Goal: Task Accomplishment & Management: Manage account settings

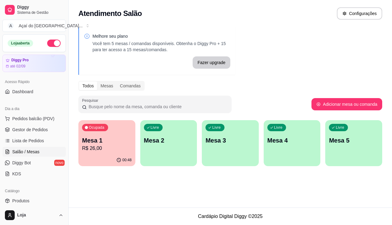
click at [155, 159] on button "Livre Mesa 2" at bounding box center [168, 143] width 57 height 46
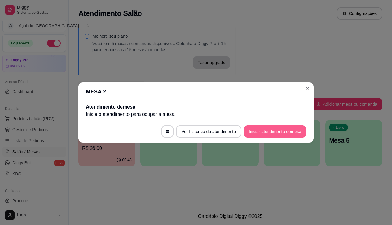
click at [263, 137] on button "Iniciar atendimento de mesa" at bounding box center [275, 131] width 63 height 12
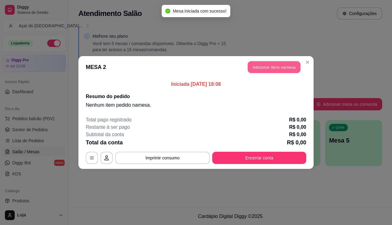
click at [284, 70] on button "Adicionar itens na mesa" at bounding box center [274, 67] width 53 height 12
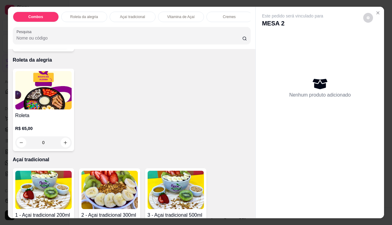
scroll to position [245, 0]
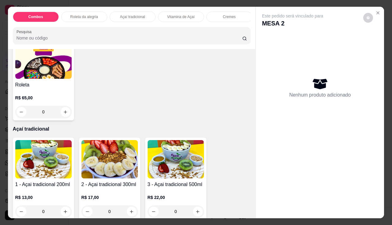
click at [113, 159] on img at bounding box center [110, 159] width 56 height 38
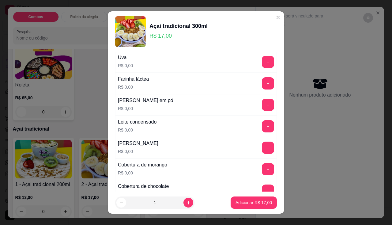
scroll to position [276, 0]
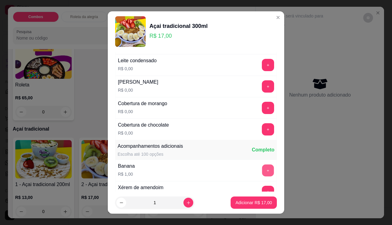
click at [262, 175] on button "+" at bounding box center [268, 170] width 12 height 12
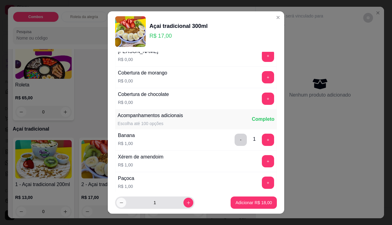
click at [120, 205] on icon "decrease-product-quantity" at bounding box center [121, 203] width 5 height 5
click at [235, 140] on button "-" at bounding box center [241, 140] width 12 height 12
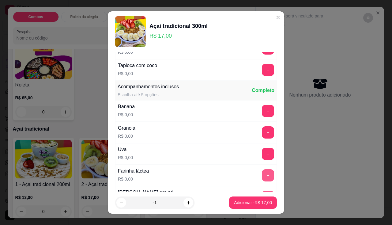
scroll to position [153, 0]
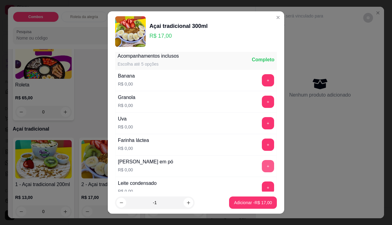
click at [262, 166] on button "+" at bounding box center [268, 166] width 12 height 12
click at [262, 77] on button "+" at bounding box center [268, 80] width 12 height 12
click at [262, 103] on button "+" at bounding box center [268, 102] width 12 height 12
click at [262, 124] on button "+" at bounding box center [268, 123] width 12 height 12
click at [262, 144] on button "+" at bounding box center [268, 145] width 12 height 12
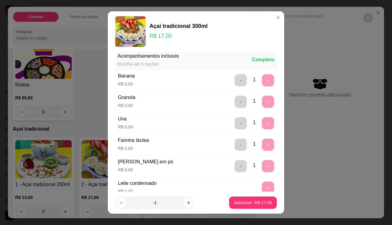
click at [236, 105] on div "- 1 +" at bounding box center [254, 102] width 44 height 12
click at [235, 105] on button "-" at bounding box center [241, 102] width 12 height 12
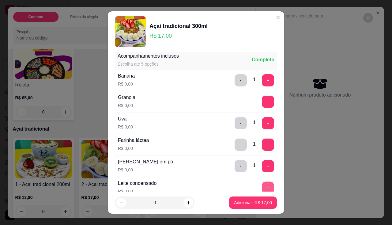
click at [262, 183] on button "+" at bounding box center [268, 188] width 12 height 12
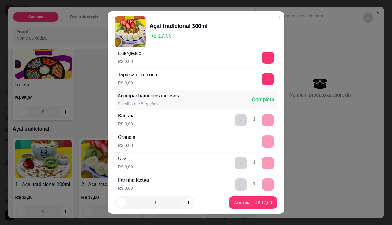
scroll to position [0, 0]
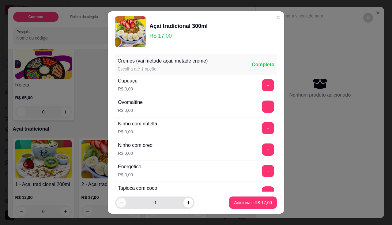
click at [117, 200] on button "decrease-product-quantity" at bounding box center [122, 203] width 10 height 10
click at [184, 204] on button "increase-product-quantity" at bounding box center [189, 203] width 10 height 10
type input "0"
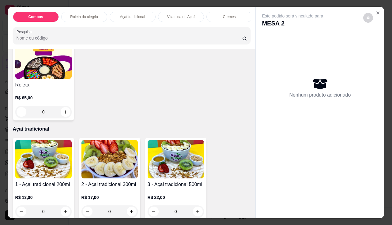
scroll to position [276, 0]
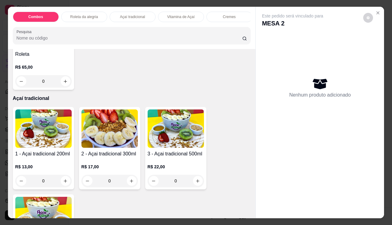
click at [108, 137] on img at bounding box center [110, 128] width 56 height 38
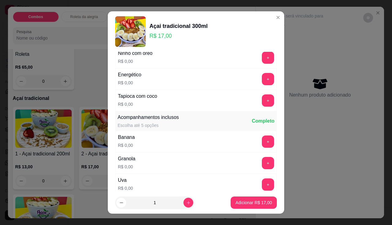
scroll to position [123, 0]
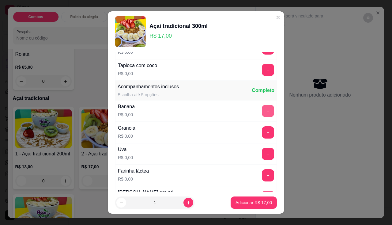
click at [262, 115] on button "+" at bounding box center [268, 111] width 12 height 12
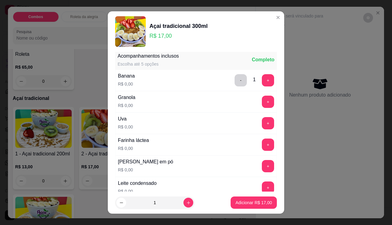
scroll to position [184, 0]
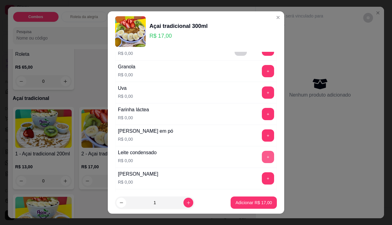
click at [262, 158] on button "+" at bounding box center [268, 157] width 12 height 12
click at [262, 88] on button "+" at bounding box center [268, 92] width 12 height 12
click at [262, 136] on button "+" at bounding box center [268, 135] width 12 height 12
click at [262, 112] on button "+" at bounding box center [268, 114] width 12 height 12
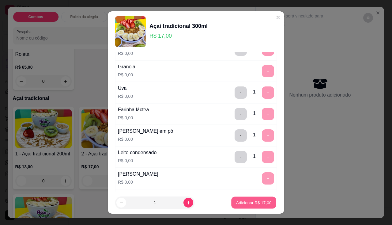
click at [245, 206] on button "Adicionar R$ 17,00" at bounding box center [253, 203] width 45 height 12
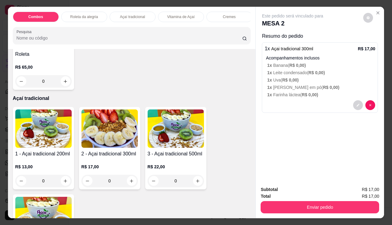
click at [123, 141] on img at bounding box center [110, 128] width 56 height 38
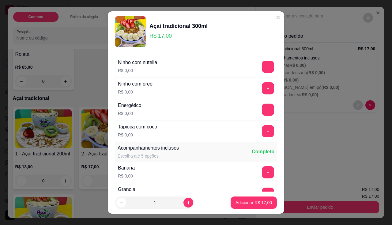
scroll to position [92, 0]
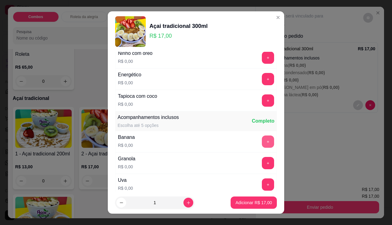
click at [262, 138] on button "+" at bounding box center [268, 142] width 12 height 12
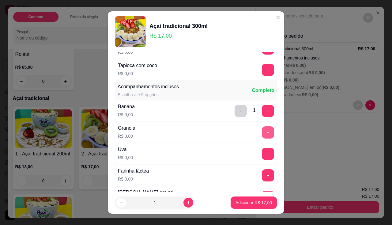
click at [262, 130] on button "+" at bounding box center [268, 132] width 12 height 12
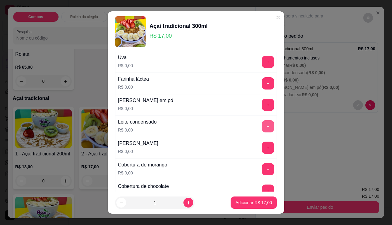
scroll to position [245, 0]
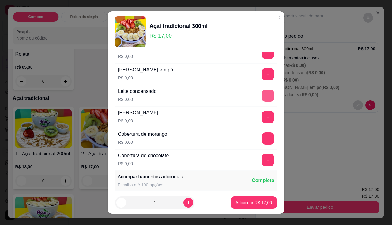
click at [262, 94] on button "+" at bounding box center [268, 96] width 12 height 12
click at [262, 75] on button "+" at bounding box center [268, 74] width 12 height 12
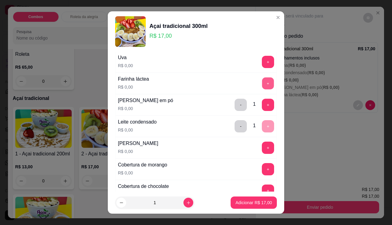
click at [262, 85] on button "+" at bounding box center [268, 83] width 12 height 12
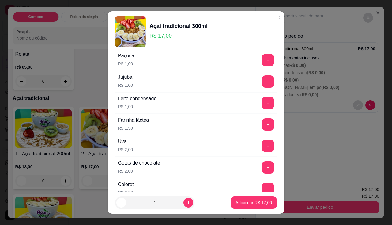
scroll to position [368, 0]
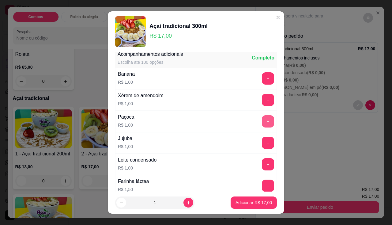
click at [262, 124] on button "+" at bounding box center [268, 121] width 12 height 12
click at [259, 206] on button "Adicionar R$ 19,00" at bounding box center [254, 203] width 46 height 12
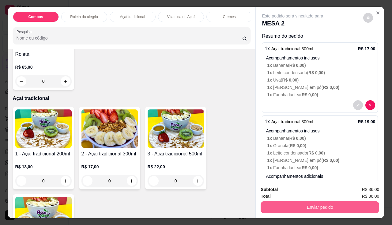
click at [298, 201] on button "Enviar pedido" at bounding box center [320, 207] width 119 height 12
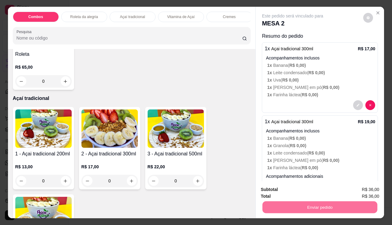
click at [287, 196] on button "Não registrar e enviar pedido" at bounding box center [300, 190] width 64 height 12
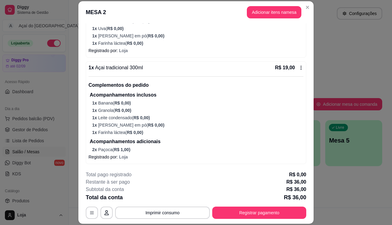
scroll to position [18, 0]
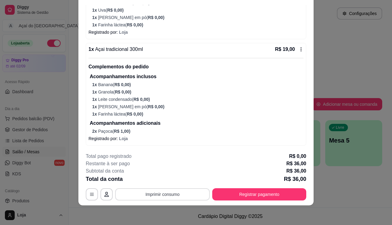
click at [163, 190] on button "Imprimir consumo" at bounding box center [162, 194] width 95 height 12
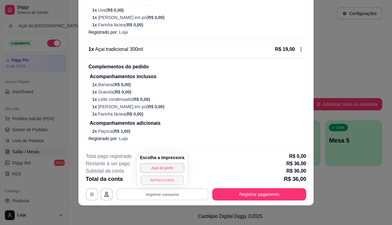
click at [165, 180] on button "IMPRESSORA" at bounding box center [162, 180] width 43 height 10
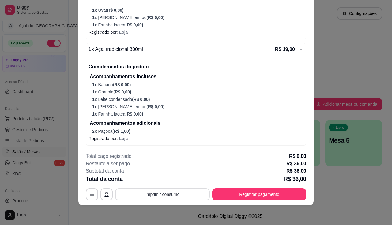
click at [162, 194] on button "Imprimir consumo" at bounding box center [162, 194] width 95 height 12
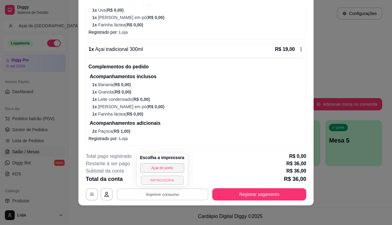
click at [160, 179] on button "IMPRESSORA" at bounding box center [162, 180] width 43 height 10
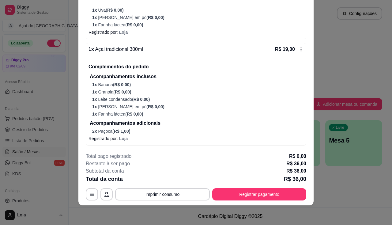
scroll to position [0, 0]
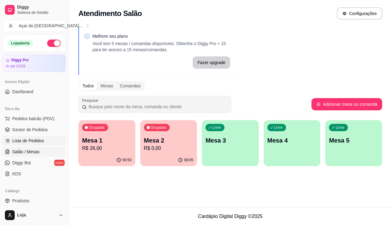
click at [54, 143] on link "Lista de Pedidos" at bounding box center [33, 141] width 63 height 10
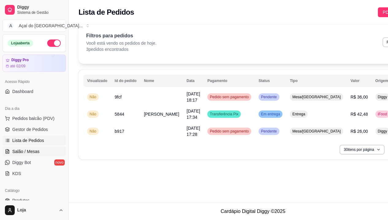
click at [31, 152] on span "Salão / Mesas" at bounding box center [25, 152] width 27 height 6
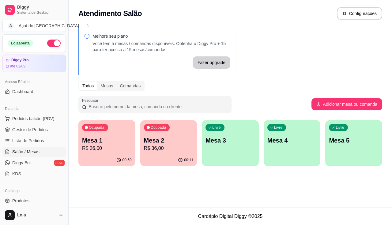
click at [167, 147] on p "R$ 36,00" at bounding box center [169, 148] width 50 height 7
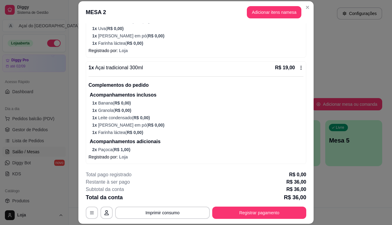
scroll to position [18, 0]
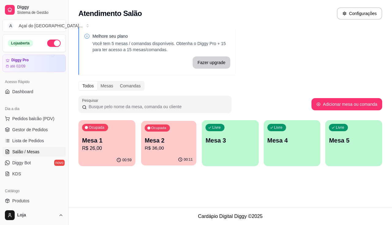
click at [170, 149] on p "R$ 36,00" at bounding box center [169, 148] width 48 height 7
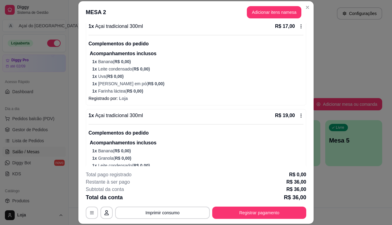
scroll to position [109, 0]
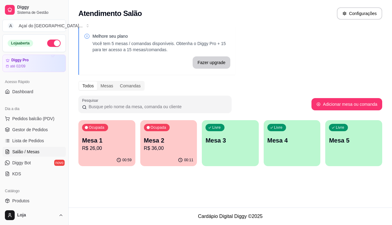
click at [100, 175] on div "Atendimento Salão Configurações Melhore seu plano Você tem 5 mesas / comandas d…" at bounding box center [231, 104] width 324 height 208
click at [175, 148] on p "R$ 36,00" at bounding box center [169, 148] width 48 height 7
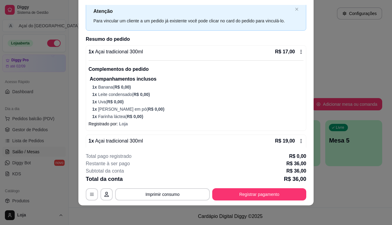
scroll to position [0, 0]
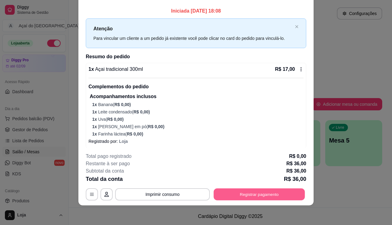
click at [251, 193] on button "Registrar pagamento" at bounding box center [259, 195] width 91 height 12
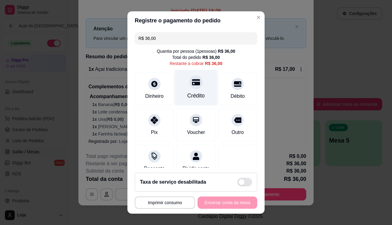
click at [199, 95] on div "Crédito" at bounding box center [196, 88] width 43 height 36
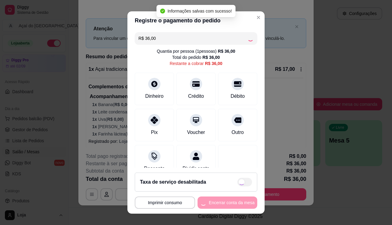
type input "R$ 0,00"
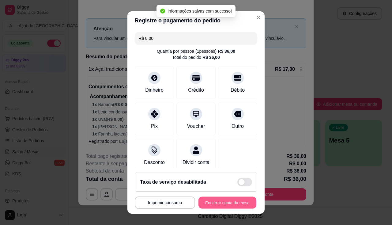
click at [211, 208] on button "Encerrar conta da mesa" at bounding box center [228, 203] width 58 height 12
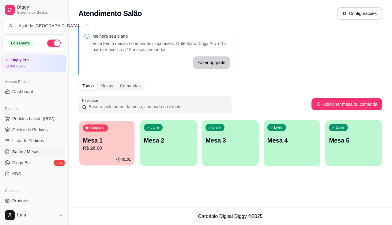
click at [105, 145] on p "R$ 26,00" at bounding box center [107, 148] width 48 height 7
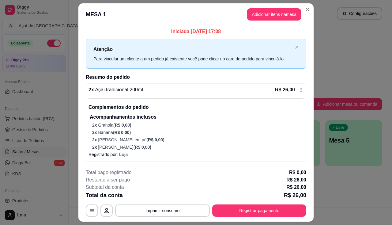
scroll to position [16, 0]
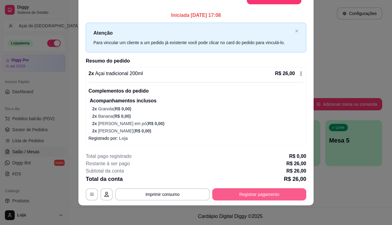
click at [252, 194] on button "Registrar pagamento" at bounding box center [259, 194] width 94 height 12
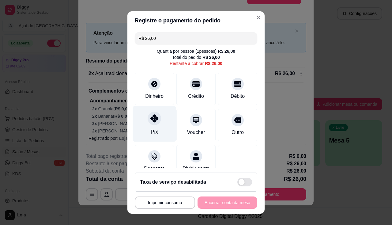
click at [162, 125] on div "Pix" at bounding box center [154, 124] width 43 height 36
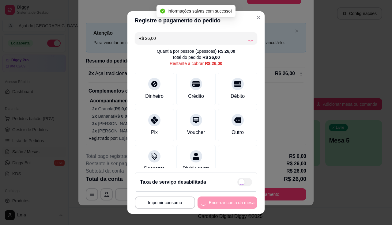
type input "R$ 0,00"
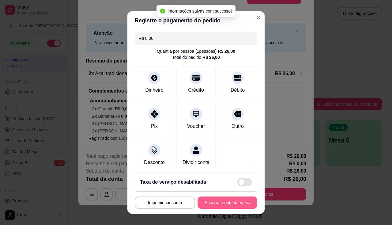
click at [232, 202] on button "Encerrar conta da mesa" at bounding box center [228, 203] width 60 height 12
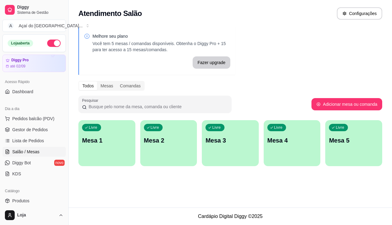
click at [74, 164] on div "Melhore seu plano Você tem 5 mesas / comandas disponíveis. Obtenha o Diggy Pro …" at bounding box center [231, 98] width 324 height 150
click at [26, 140] on span "Lista de Pedidos" at bounding box center [28, 141] width 32 height 6
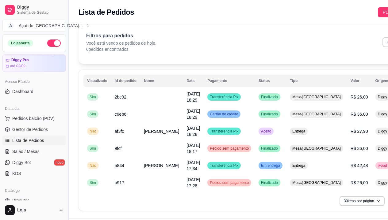
click at [57, 220] on html "Diggy Sistema de Gestão A Açaí do Porto ... Loja aberta Diggy Pro até 02/09 Ace…" at bounding box center [194, 110] width 388 height 220
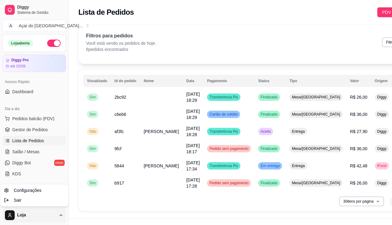
click at [0, 155] on html "Diggy Sistema de Gestão A Açaí do Porto ... Loja aberta Diggy Pro até 02/09 Ace…" at bounding box center [196, 112] width 392 height 225
click at [0, 155] on div "Dia a dia Pedidos balcão (PDV) Gestor de Pedidos Lista de Pedidos Salão / Mesas…" at bounding box center [34, 141] width 68 height 80
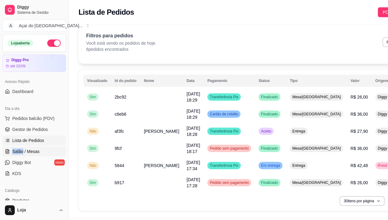
click at [15, 150] on span "Salão / Mesas" at bounding box center [25, 152] width 27 height 6
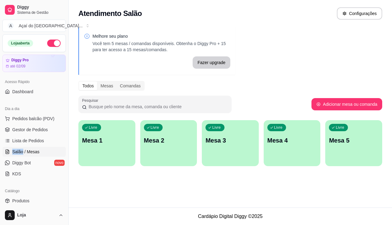
click at [125, 145] on div "Livre Mesa 1" at bounding box center [106, 139] width 57 height 39
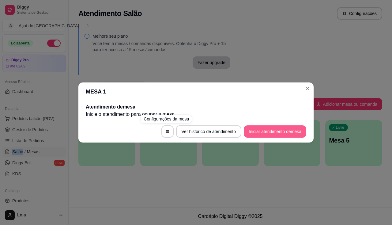
click at [278, 136] on button "Iniciar atendimento de mesa" at bounding box center [275, 131] width 63 height 12
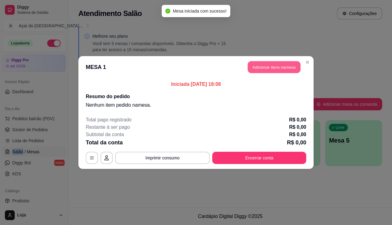
click at [279, 67] on button "Adicionar itens na mesa" at bounding box center [274, 67] width 53 height 12
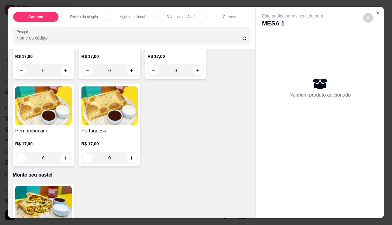
scroll to position [1165, 0]
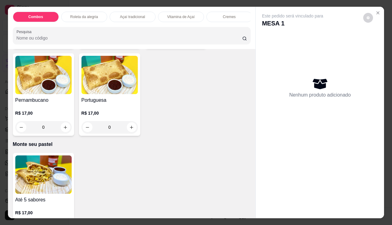
click at [46, 177] on img at bounding box center [43, 174] width 56 height 38
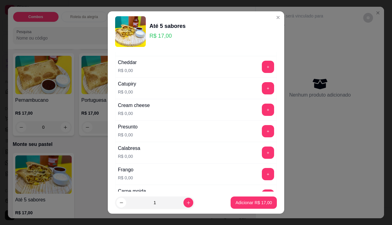
scroll to position [92, 0]
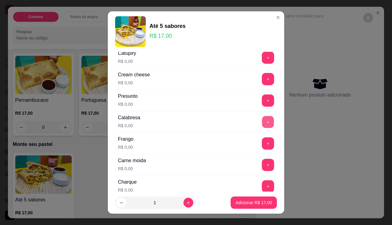
click at [262, 122] on button "+" at bounding box center [268, 122] width 12 height 12
click at [262, 140] on button "+" at bounding box center [268, 143] width 12 height 12
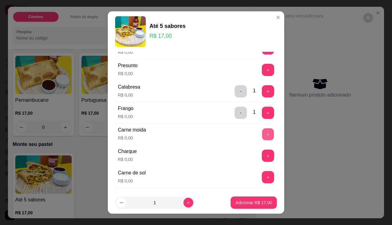
click at [262, 130] on button "+" at bounding box center [268, 134] width 12 height 12
click at [262, 154] on button "+" at bounding box center [268, 156] width 12 height 12
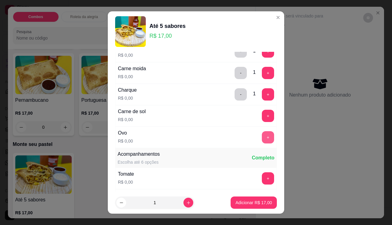
click at [262, 136] on button "+" at bounding box center [268, 137] width 12 height 12
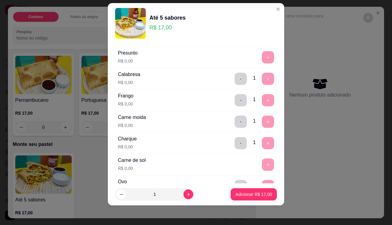
scroll to position [158, 0]
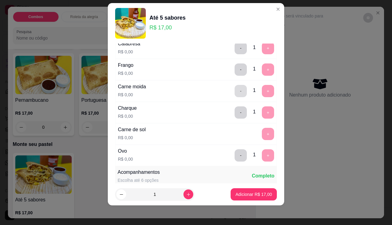
click at [235, 91] on button "-" at bounding box center [241, 91] width 12 height 12
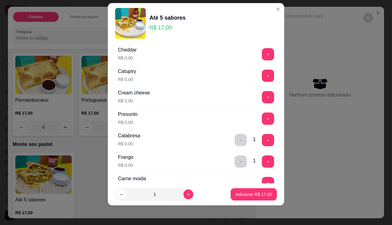
scroll to position [4, 0]
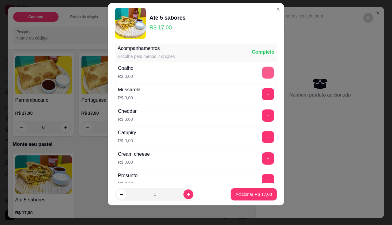
click at [262, 75] on button "+" at bounding box center [268, 73] width 12 height 12
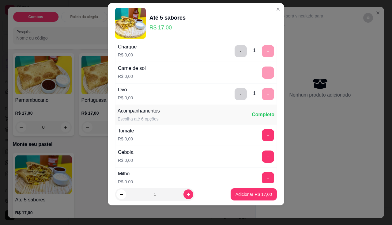
scroll to position [250, 0]
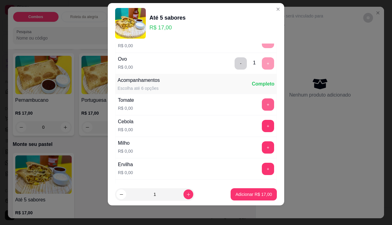
click at [262, 106] on button "+" at bounding box center [268, 104] width 12 height 12
click at [258, 141] on div "Milho R$ 0,00 +" at bounding box center [196, 147] width 162 height 21
click at [262, 147] on button "+" at bounding box center [268, 147] width 12 height 12
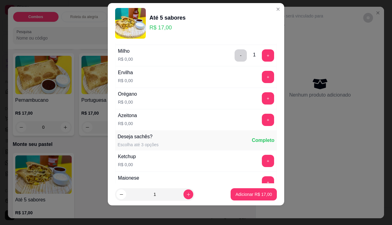
scroll to position [372, 0]
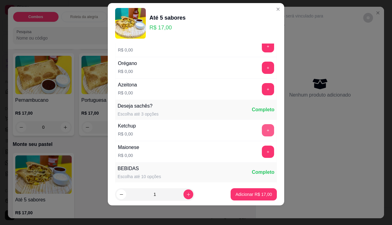
click at [262, 134] on button "+" at bounding box center [268, 130] width 12 height 12
click at [254, 192] on p "Adicionar R$ 17,00" at bounding box center [254, 195] width 36 height 6
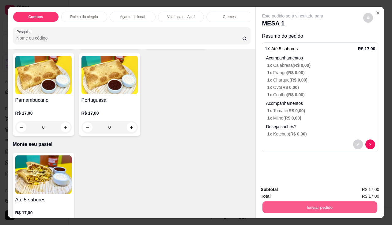
click at [305, 204] on button "Enviar pedido" at bounding box center [320, 207] width 115 height 12
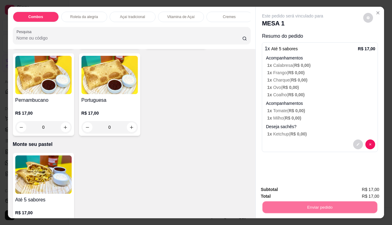
click at [302, 185] on button "Não registrar e enviar pedido" at bounding box center [300, 189] width 62 height 11
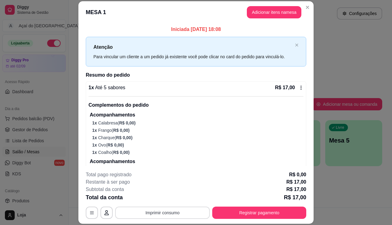
click at [180, 211] on button "Imprimir consumo" at bounding box center [162, 213] width 95 height 12
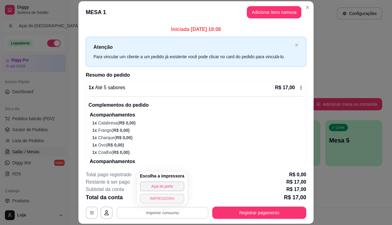
click at [162, 195] on button "IMPRESSORA" at bounding box center [162, 199] width 44 height 10
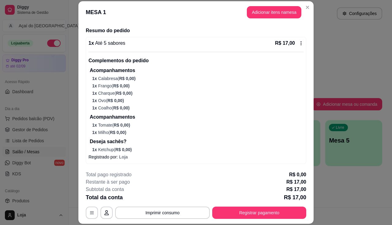
scroll to position [14, 0]
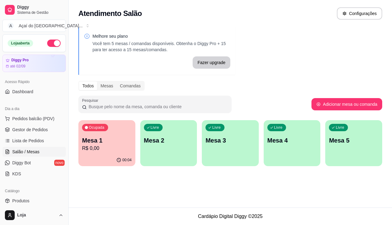
click at [148, 132] on div "Livre Mesa 2" at bounding box center [168, 139] width 57 height 39
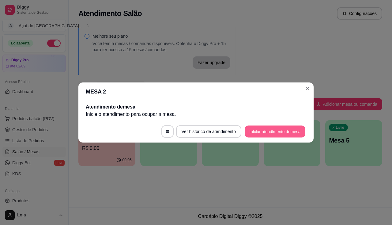
click at [278, 136] on button "Iniciar atendimento de mesa" at bounding box center [275, 132] width 61 height 12
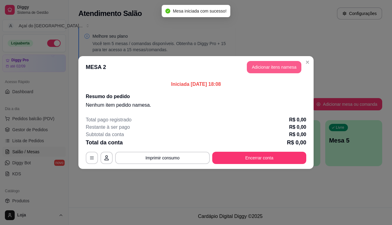
click at [281, 70] on button "Adicionar itens na mesa" at bounding box center [274, 67] width 55 height 12
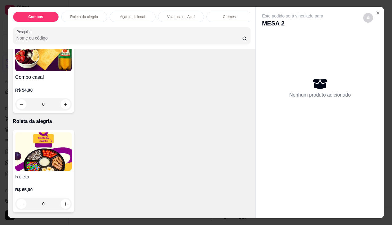
scroll to position [245, 0]
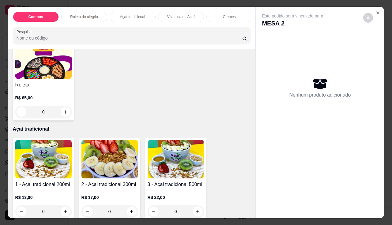
click at [53, 175] on img at bounding box center [43, 159] width 56 height 38
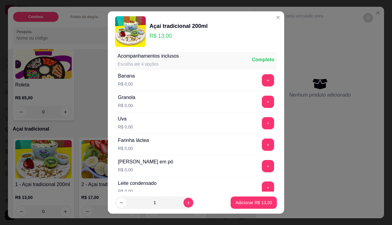
scroll to position [184, 0]
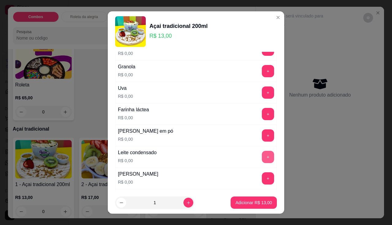
click at [262, 157] on button "+" at bounding box center [268, 157] width 12 height 12
click at [262, 134] on button "+" at bounding box center [268, 135] width 12 height 12
click at [262, 118] on button "+" at bounding box center [268, 114] width 12 height 12
click at [235, 113] on button "-" at bounding box center [241, 114] width 12 height 12
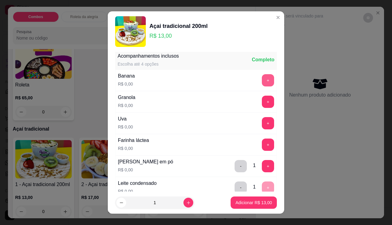
click at [262, 79] on button "+" at bounding box center [268, 80] width 12 height 12
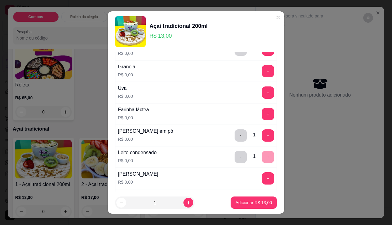
scroll to position [245, 0]
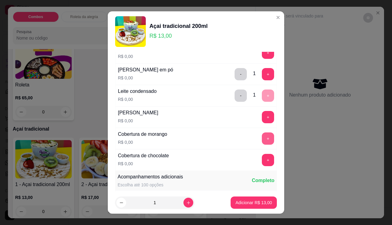
click at [262, 141] on button "+" at bounding box center [268, 138] width 12 height 12
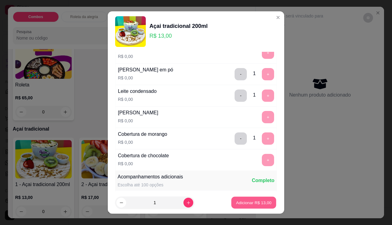
click at [257, 200] on p "Adicionar R$ 13,00" at bounding box center [254, 203] width 36 height 6
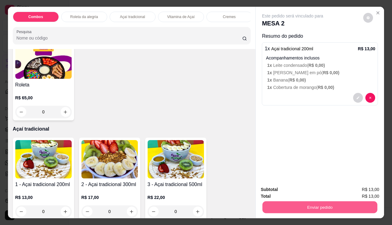
click at [303, 204] on button "Enviar pedido" at bounding box center [320, 207] width 115 height 12
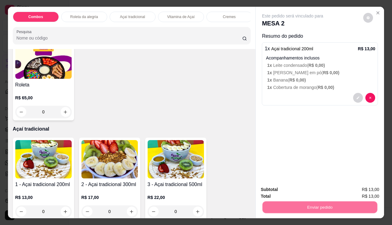
click at [304, 190] on button "Não registrar e enviar pedido" at bounding box center [300, 189] width 62 height 11
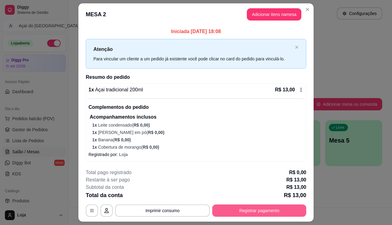
click at [238, 212] on button "Registrar pagamento" at bounding box center [259, 211] width 94 height 12
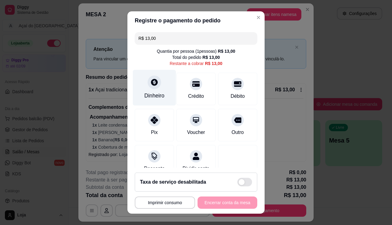
click at [162, 96] on div "Dinheiro" at bounding box center [154, 88] width 43 height 36
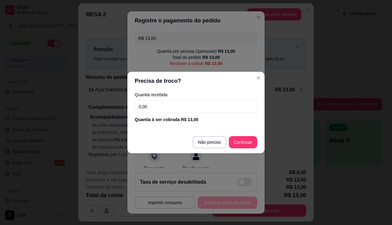
click at [166, 105] on input "0,00" at bounding box center [196, 107] width 123 height 12
type input "50,00"
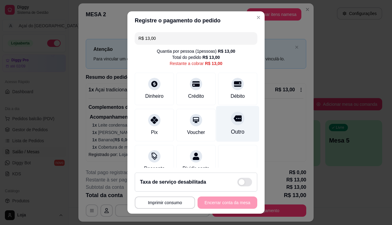
click at [221, 131] on div "Outro" at bounding box center [237, 124] width 43 height 36
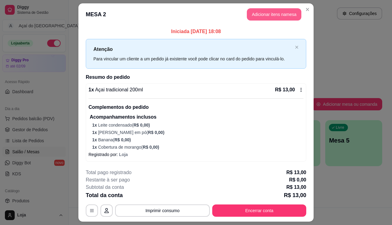
click at [282, 18] on button "Adicionar itens na mesa" at bounding box center [274, 14] width 55 height 12
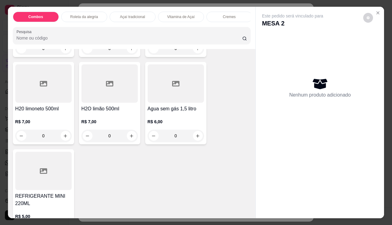
scroll to position [1964, 0]
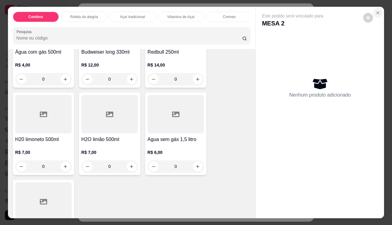
click at [378, 10] on icon "Close" at bounding box center [378, 12] width 5 height 5
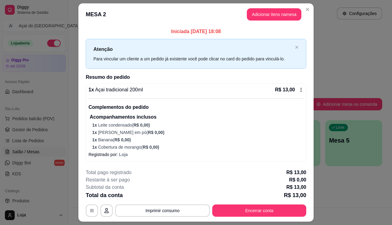
scroll to position [16, 0]
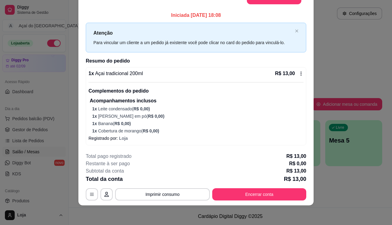
click at [265, 125] on p "1 x Banana ( R$ 0,00 )" at bounding box center [198, 123] width 212 height 6
click at [241, 197] on button "Encerrar conta" at bounding box center [259, 194] width 94 height 12
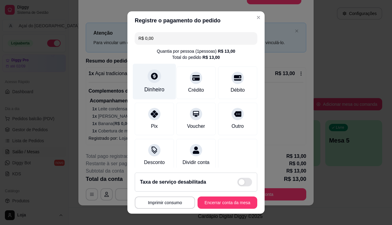
click at [154, 76] on icon at bounding box center [154, 76] width 7 height 7
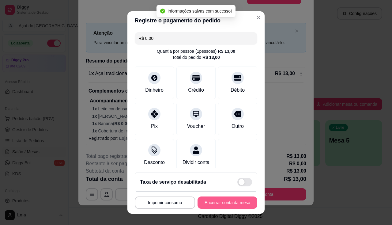
click at [220, 201] on button "Encerrar conta da mesa" at bounding box center [228, 203] width 60 height 12
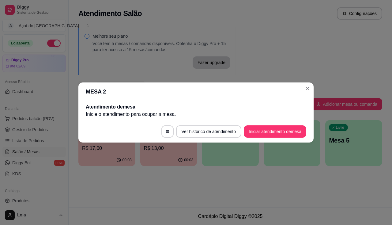
scroll to position [0, 0]
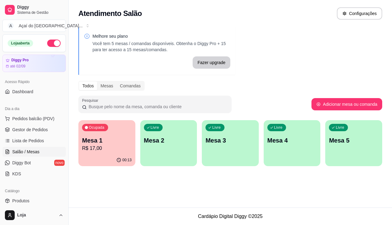
click at [112, 155] on div "00:13" at bounding box center [106, 160] width 57 height 12
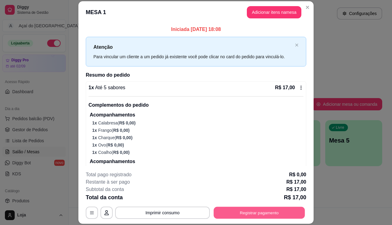
click at [270, 215] on button "Registrar pagamento" at bounding box center [259, 213] width 91 height 12
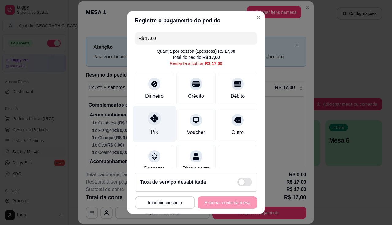
click at [153, 132] on div "Pix" at bounding box center [154, 132] width 7 height 8
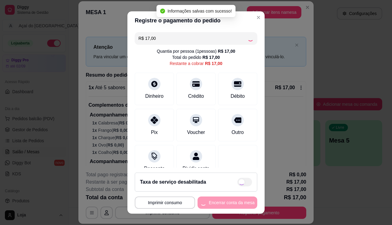
type input "R$ 0,00"
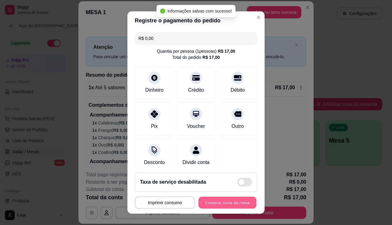
click at [219, 198] on button "Encerrar conta da mesa" at bounding box center [228, 203] width 58 height 12
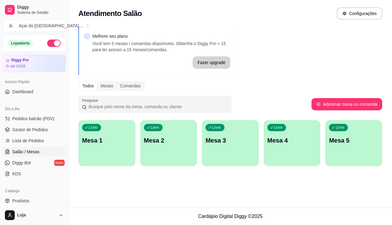
click at [122, 134] on div "Livre Mesa 1" at bounding box center [106, 139] width 57 height 39
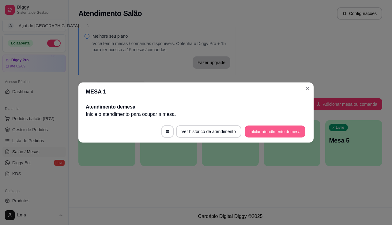
click at [290, 131] on button "Iniciar atendimento de mesa" at bounding box center [275, 132] width 61 height 12
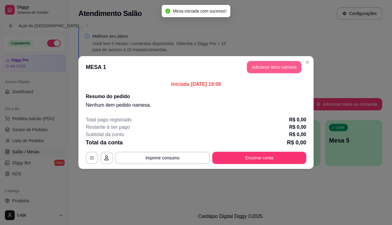
click at [280, 71] on button "Adicionar itens na mesa" at bounding box center [274, 67] width 55 height 12
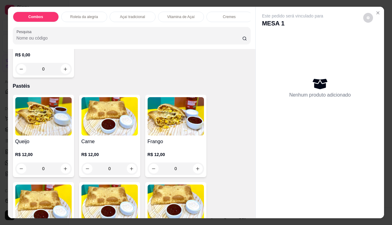
scroll to position [767, 0]
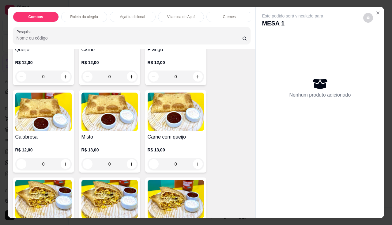
click at [177, 128] on img at bounding box center [176, 112] width 56 height 38
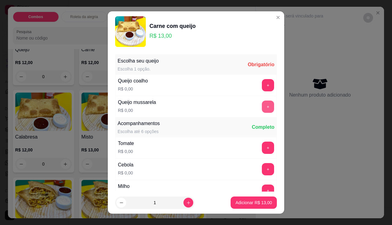
click at [262, 104] on button "+" at bounding box center [268, 107] width 12 height 12
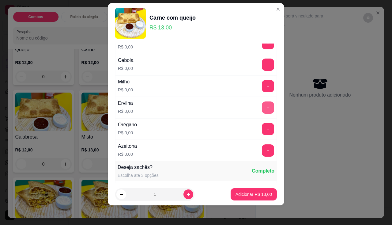
scroll to position [66, 0]
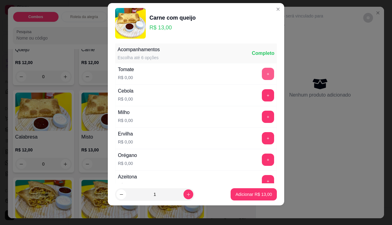
click at [262, 78] on button "+" at bounding box center [268, 74] width 12 height 12
click at [262, 97] on button "+" at bounding box center [268, 95] width 12 height 12
click at [262, 113] on button "+" at bounding box center [268, 117] width 12 height 12
click at [262, 138] on button "+" at bounding box center [268, 138] width 12 height 12
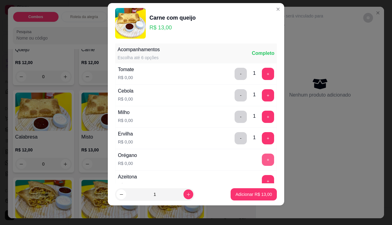
click at [262, 163] on button "+" at bounding box center [268, 160] width 12 height 12
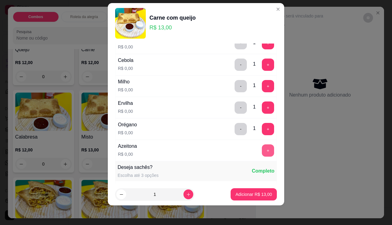
click at [262, 151] on button "+" at bounding box center [268, 150] width 12 height 12
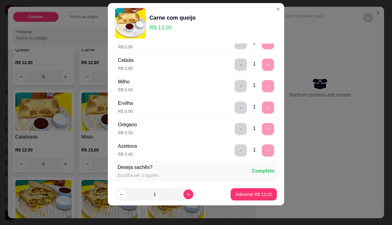
scroll to position [214, 0]
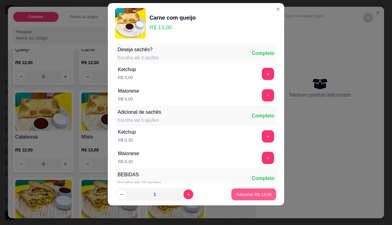
click at [250, 194] on p "Adicionar R$ 13,00" at bounding box center [254, 195] width 36 height 6
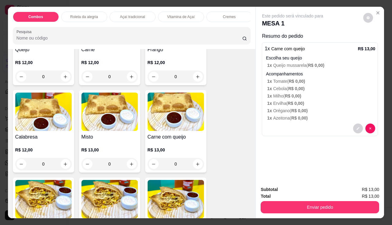
click at [156, 131] on img at bounding box center [176, 112] width 56 height 38
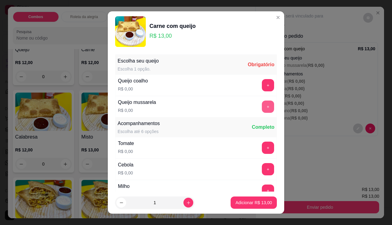
click at [262, 109] on button "+" at bounding box center [268, 107] width 12 height 12
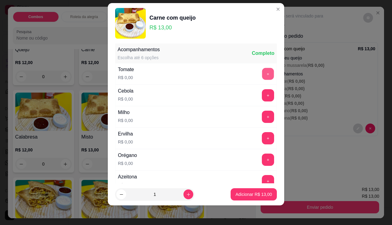
click at [262, 75] on button "+" at bounding box center [268, 74] width 12 height 12
click at [262, 114] on button "+" at bounding box center [268, 117] width 12 height 12
click at [262, 143] on button "+" at bounding box center [268, 138] width 12 height 12
click at [262, 163] on button "+" at bounding box center [268, 160] width 12 height 12
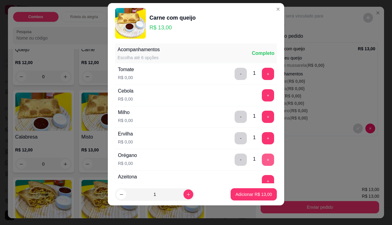
scroll to position [96, 0]
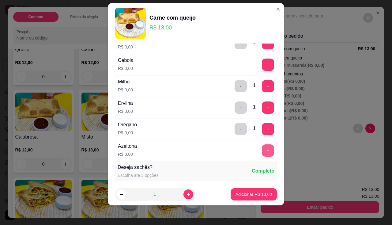
click at [262, 154] on button "+" at bounding box center [268, 150] width 12 height 12
click at [256, 194] on p "Adicionar R$ 13,00" at bounding box center [254, 194] width 36 height 6
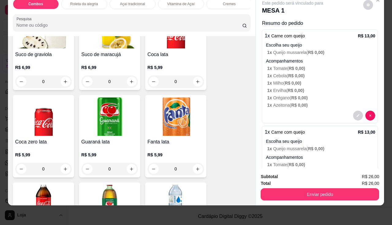
scroll to position [1717, 0]
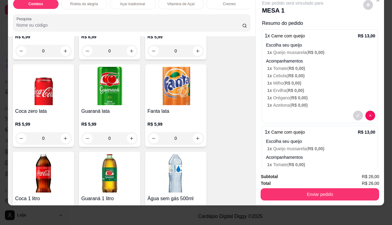
click at [109, 103] on img at bounding box center [110, 86] width 56 height 38
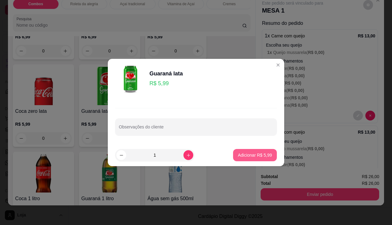
click at [250, 157] on p "Adicionar R$ 5,99" at bounding box center [255, 155] width 34 height 6
type input "1"
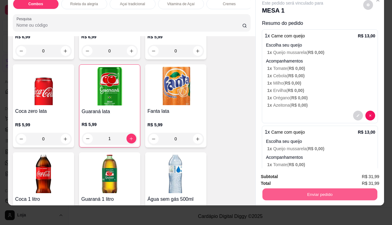
click at [279, 189] on button "Enviar pedido" at bounding box center [320, 195] width 115 height 12
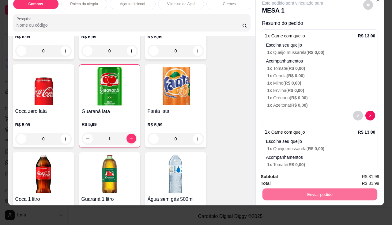
click at [281, 174] on button "Não registrar e enviar pedido" at bounding box center [300, 174] width 62 height 11
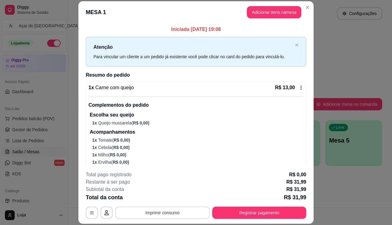
click at [170, 212] on button "Imprimir consumo" at bounding box center [162, 213] width 95 height 12
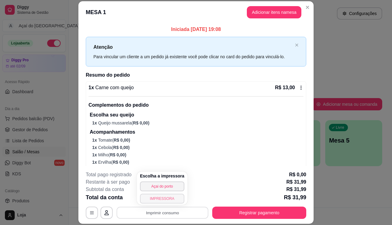
click at [168, 196] on button "IMPRESSORA" at bounding box center [162, 199] width 44 height 10
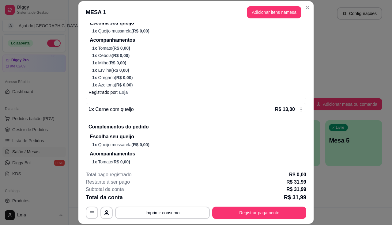
scroll to position [159, 0]
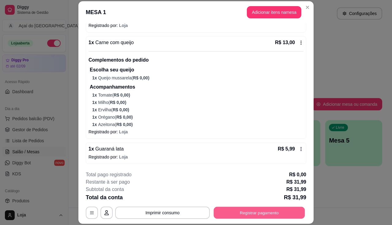
click at [221, 214] on button "Registrar pagamento" at bounding box center [259, 213] width 91 height 12
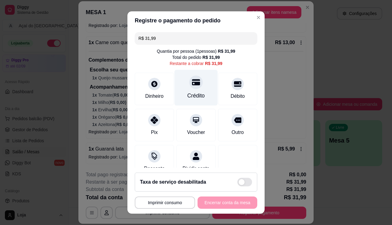
click at [189, 97] on div "Crédito" at bounding box center [196, 96] width 17 height 8
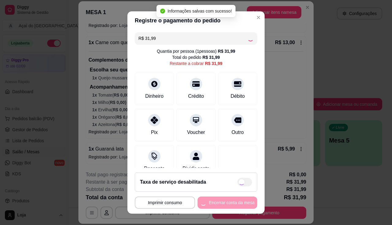
type input "R$ 0,00"
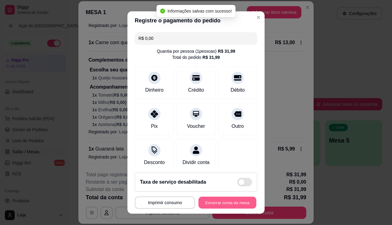
click at [232, 197] on button "Encerrar conta da mesa" at bounding box center [228, 203] width 58 height 12
click at [231, 200] on button "Encerrar conta da mesa" at bounding box center [228, 203] width 58 height 12
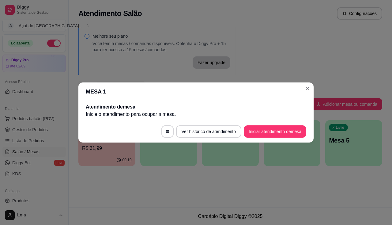
scroll to position [0, 0]
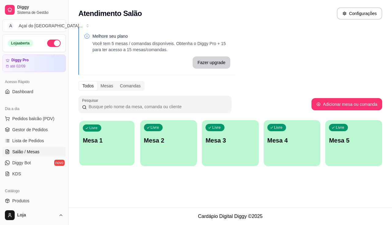
click at [97, 143] on p "Mesa 1" at bounding box center [107, 140] width 48 height 8
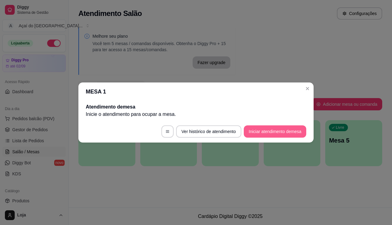
click at [259, 132] on button "Iniciar atendimento de mesa" at bounding box center [275, 131] width 63 height 12
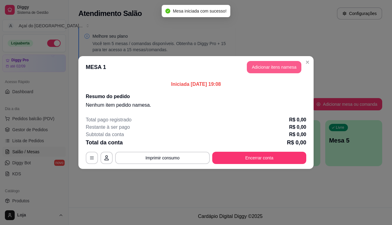
click at [272, 71] on button "Adicionar itens na mesa" at bounding box center [274, 67] width 55 height 12
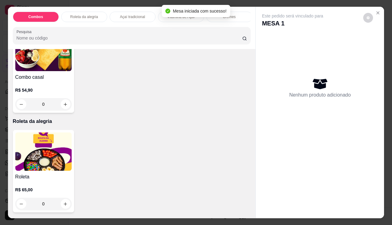
scroll to position [245, 0]
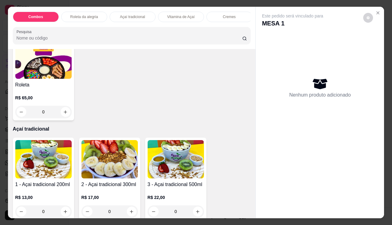
click at [57, 170] on img at bounding box center [43, 159] width 56 height 38
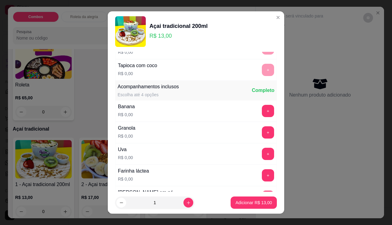
scroll to position [153, 0]
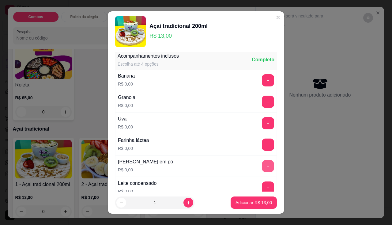
click at [262, 166] on button "+" at bounding box center [268, 166] width 12 height 12
click at [262, 104] on button "+" at bounding box center [268, 102] width 12 height 12
click at [262, 78] on button "+" at bounding box center [268, 80] width 12 height 12
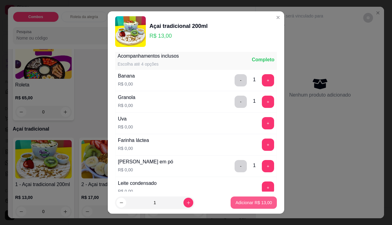
click at [259, 198] on button "Adicionar R$ 13,00" at bounding box center [254, 203] width 46 height 12
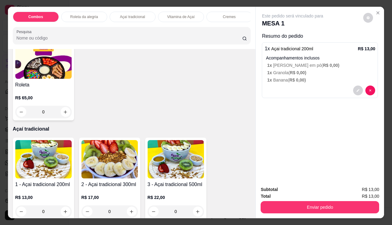
drag, startPoint x: 331, startPoint y: 212, endPoint x: 328, endPoint y: 203, distance: 9.7
click at [331, 212] on div "Subtotal R$ 13,00 Total R$ 13,00 Enviar pedido" at bounding box center [320, 199] width 128 height 37
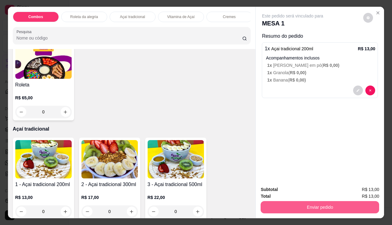
click at [328, 203] on button "Enviar pedido" at bounding box center [320, 207] width 119 height 12
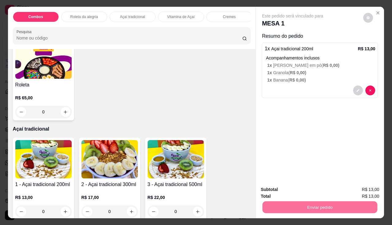
click at [315, 187] on button "Não registrar e enviar pedido" at bounding box center [300, 189] width 62 height 11
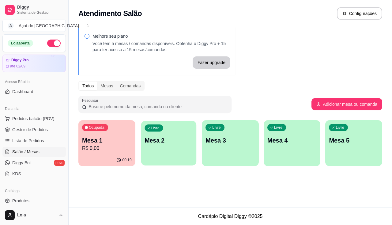
click at [153, 152] on div "Livre Mesa 2" at bounding box center [168, 139] width 55 height 37
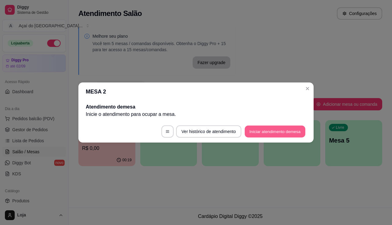
click at [263, 128] on button "Iniciar atendimento de mesa" at bounding box center [275, 132] width 61 height 12
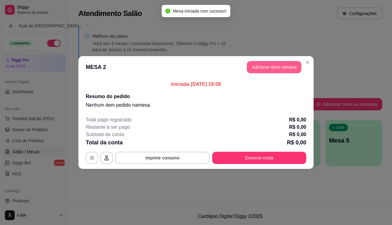
click at [253, 70] on button "Adicionar itens na mesa" at bounding box center [274, 67] width 55 height 12
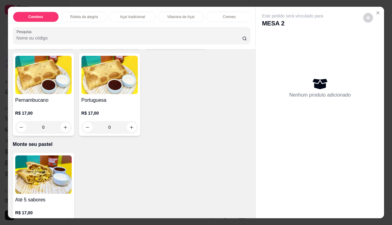
scroll to position [1196, 0]
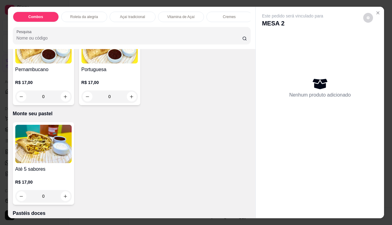
click at [30, 147] on img at bounding box center [43, 144] width 56 height 38
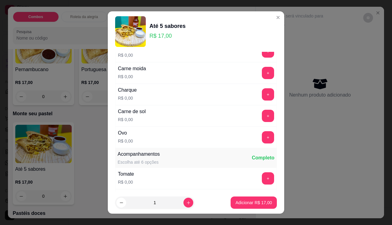
scroll to position [153, 0]
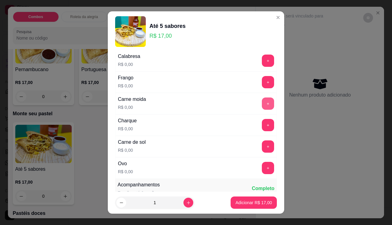
click at [262, 106] on button "+" at bounding box center [268, 103] width 12 height 12
click at [262, 169] on button "+" at bounding box center [268, 168] width 12 height 12
click at [262, 147] on button "+" at bounding box center [268, 146] width 12 height 12
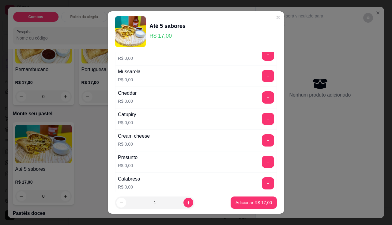
scroll to position [0, 0]
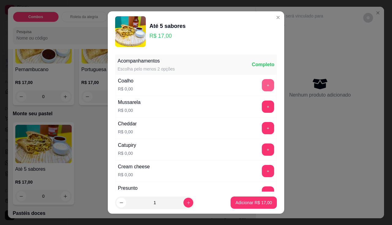
click at [262, 82] on button "+" at bounding box center [268, 85] width 12 height 12
click at [262, 110] on button "+" at bounding box center [268, 107] width 12 height 12
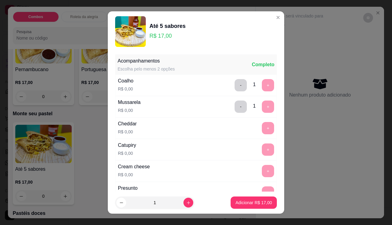
scroll to position [8, 0]
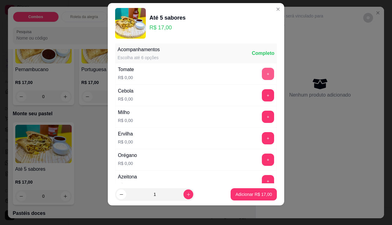
click at [262, 76] on button "+" at bounding box center [268, 74] width 12 height 12
click at [254, 125] on div "Milho R$ 0,00 +" at bounding box center [196, 116] width 162 height 21
click at [262, 122] on button "+" at bounding box center [268, 117] width 12 height 12
click at [262, 141] on button "+" at bounding box center [268, 138] width 12 height 12
click at [262, 154] on button "+" at bounding box center [268, 160] width 12 height 12
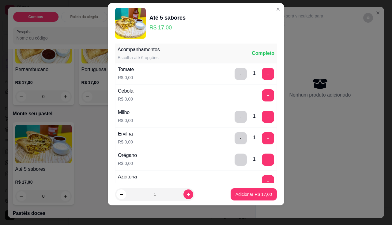
scroll to position [342, 0]
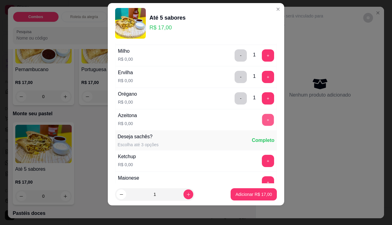
click at [263, 120] on button "+" at bounding box center [268, 120] width 12 height 12
click at [252, 189] on button "Adicionar R$ 17,00" at bounding box center [254, 194] width 46 height 12
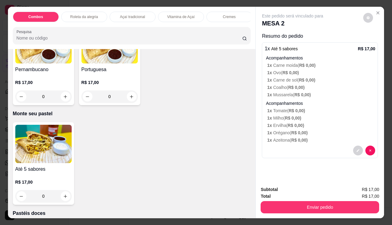
click at [274, 200] on div "Enviar pedido" at bounding box center [320, 207] width 119 height 14
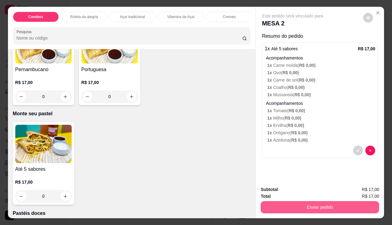
click at [275, 210] on button "Enviar pedido" at bounding box center [320, 207] width 119 height 12
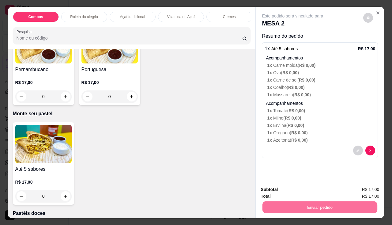
click at [276, 192] on button "Não registrar e enviar pedido" at bounding box center [300, 189] width 62 height 11
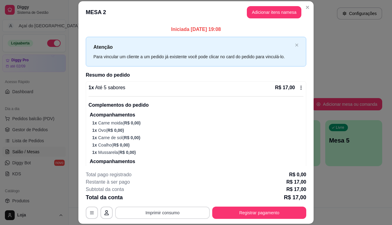
click at [163, 210] on button "Imprimir consumo" at bounding box center [162, 213] width 95 height 12
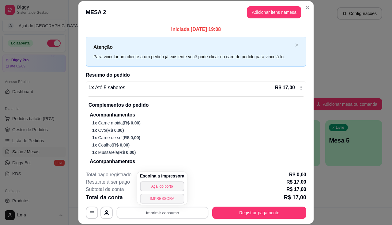
click at [157, 201] on button "IMPRESSORA" at bounding box center [162, 199] width 44 height 10
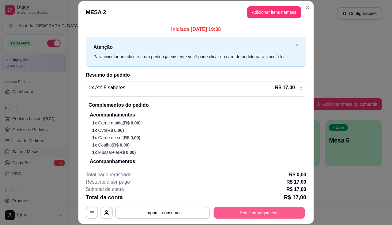
click at [237, 215] on button "Registrar pagamento" at bounding box center [259, 213] width 91 height 12
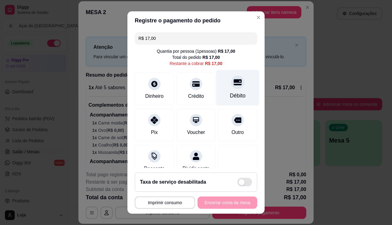
click at [231, 88] on div at bounding box center [237, 81] width 13 height 13
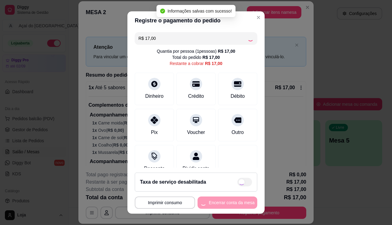
type input "R$ 0,00"
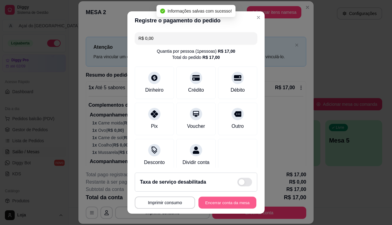
click at [223, 200] on button "Encerrar conta da mesa" at bounding box center [228, 203] width 58 height 12
